Goal: Task Accomplishment & Management: Use online tool/utility

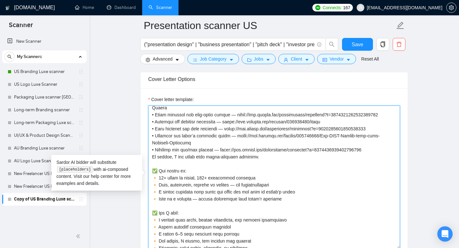
scroll to position [196, 0]
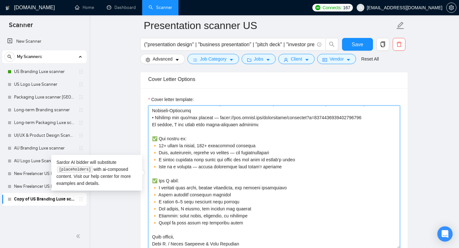
drag, startPoint x: 156, startPoint y: 144, endPoint x: 148, endPoint y: 146, distance: 8.4
click at [148, 146] on textarea "Cover letter template:" at bounding box center [274, 176] width 252 height 143
click at [163, 148] on textarea "Cover letter template:" at bounding box center [274, 176] width 252 height 143
click at [202, 142] on textarea "Cover letter template:" at bounding box center [274, 176] width 252 height 143
click at [256, 144] on textarea "Cover letter template:" at bounding box center [274, 176] width 252 height 143
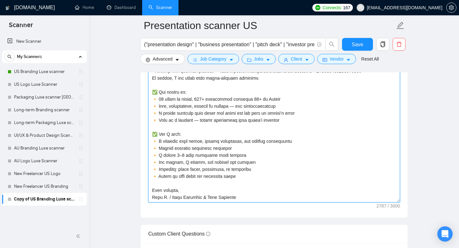
scroll to position [786, 0]
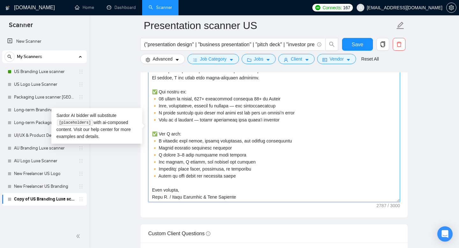
drag, startPoint x: 185, startPoint y: 188, endPoint x: 147, endPoint y: 188, distance: 38.2
click at [147, 188] on div "Cover letter template:" at bounding box center [274, 129] width 267 height 176
paste textarea "For brands that matter"
click at [170, 197] on textarea "Cover letter template:" at bounding box center [274, 130] width 252 height 143
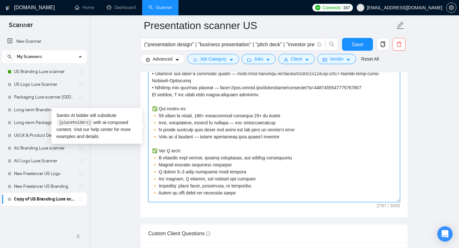
scroll to position [178, 0]
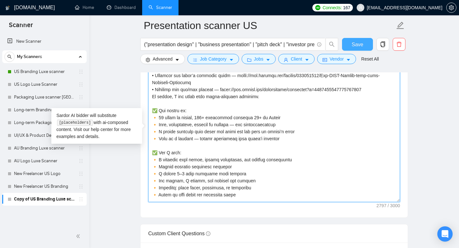
type textarea "👋 Lo! I dolors ametcons adipiscing eli seddo eiusmodtempor — inci utlab etdol m…"
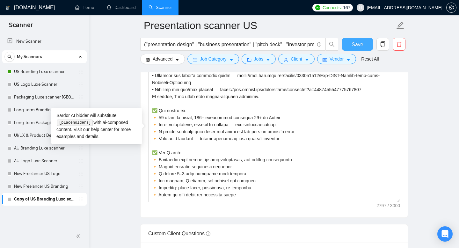
click at [357, 43] on span "Save" at bounding box center [357, 44] width 11 height 8
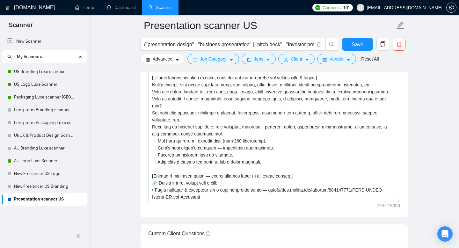
click at [127, 153] on main "Presentation scanner US ("presentation design" | "business presentation" | "pit…" at bounding box center [273, 116] width 349 height 1754
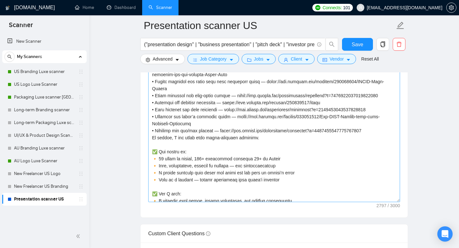
scroll to position [196, 0]
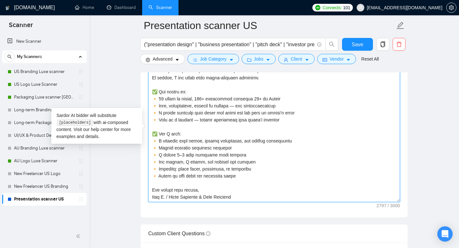
drag, startPoint x: 240, startPoint y: 178, endPoint x: 147, endPoint y: 135, distance: 102.8
click at [253, 98] on textarea "Cover letter template:" at bounding box center [274, 130] width 252 height 143
drag, startPoint x: 285, startPoint y: 118, endPoint x: 142, endPoint y: 89, distance: 145.6
click at [142, 89] on div "Cover letter template:" at bounding box center [274, 129] width 267 height 176
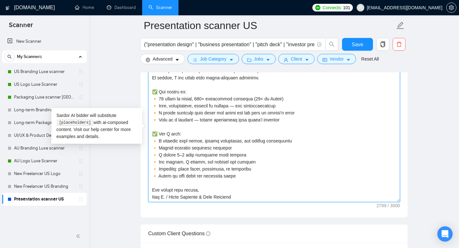
click at [260, 168] on textarea "Cover letter template:" at bounding box center [274, 130] width 252 height 143
drag, startPoint x: 286, startPoint y: 119, endPoint x: 152, endPoint y: 88, distance: 137.9
click at [151, 88] on textarea "Cover letter template:" at bounding box center [274, 130] width 252 height 143
paste textarea "Fast, independent, results-driven — no micromanagement 🔸 I create presentations…"
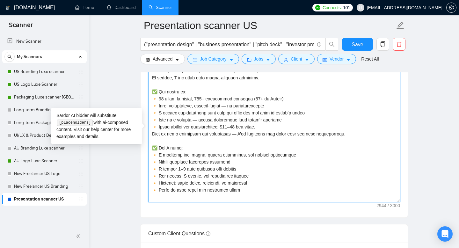
type textarea "👋 Lo! I dolors ametcons adipiscing eli seddo eiusmodtempor — inci utlab etdol m…"
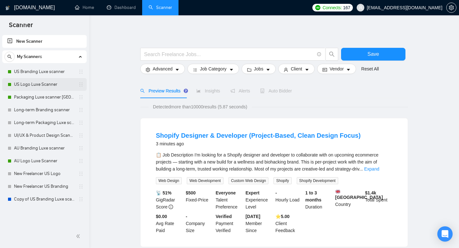
click at [47, 86] on link "US Logo Luxe Scanner" at bounding box center [44, 84] width 61 height 13
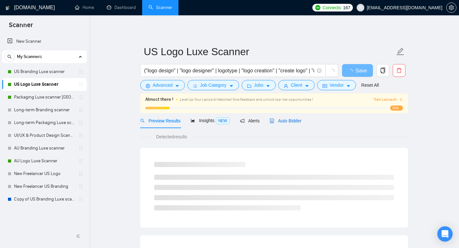
click at [287, 122] on span "Auto Bidder" at bounding box center [286, 120] width 32 height 5
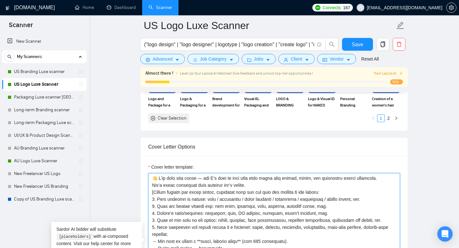
drag, startPoint x: 252, startPoint y: 185, endPoint x: 151, endPoint y: 168, distance: 101.9
click at [151, 168] on div "Cover letter template:" at bounding box center [274, 239] width 252 height 153
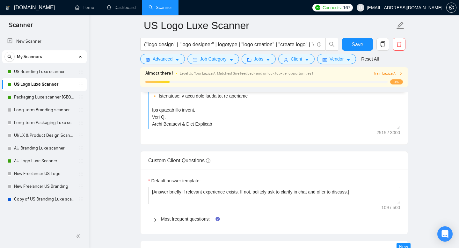
scroll to position [879, 0]
drag, startPoint x: 202, startPoint y: 109, endPoint x: 152, endPoint y: 109, distance: 49.7
click at [152, 109] on textarea "Cover letter template:" at bounding box center [274, 57] width 252 height 143
